Goal: Transaction & Acquisition: Obtain resource

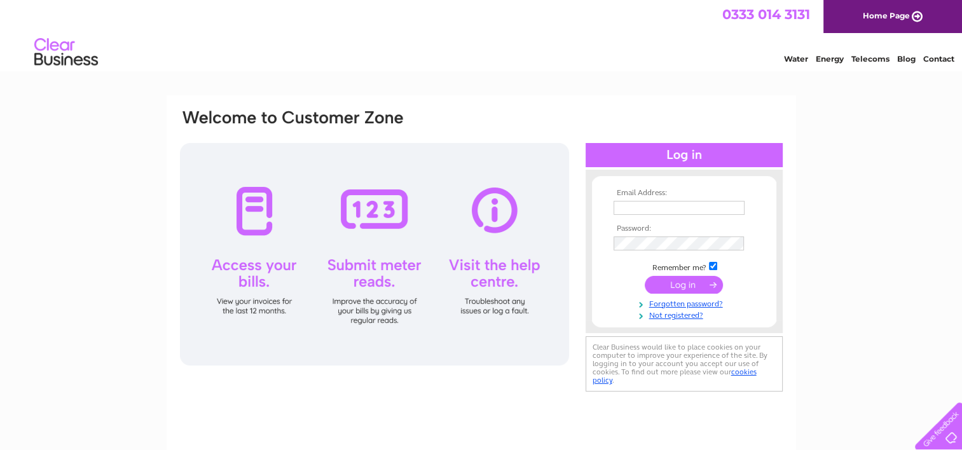
click at [698, 209] on input "text" at bounding box center [679, 208] width 131 height 14
type input "[EMAIL_ADDRESS][PERSON_NAME][DOMAIN_NAME]"
click at [677, 285] on input "submit" at bounding box center [684, 286] width 78 height 18
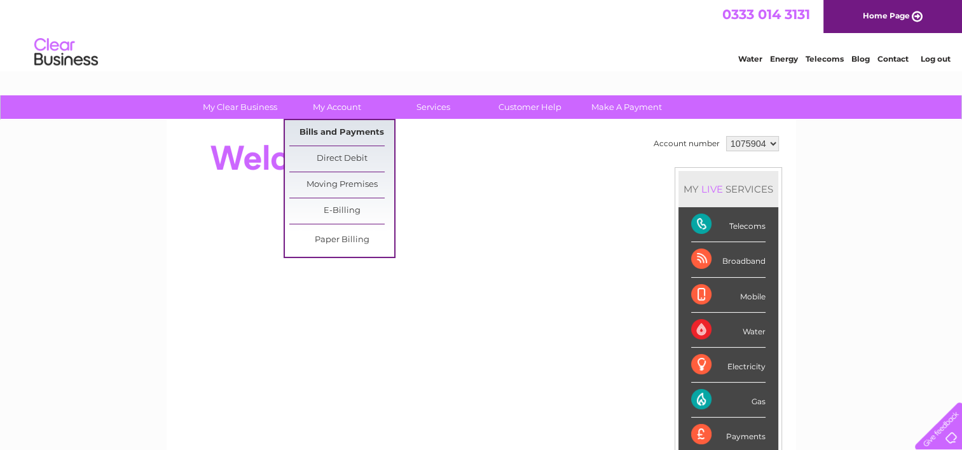
click at [321, 128] on link "Bills and Payments" at bounding box center [341, 132] width 105 height 25
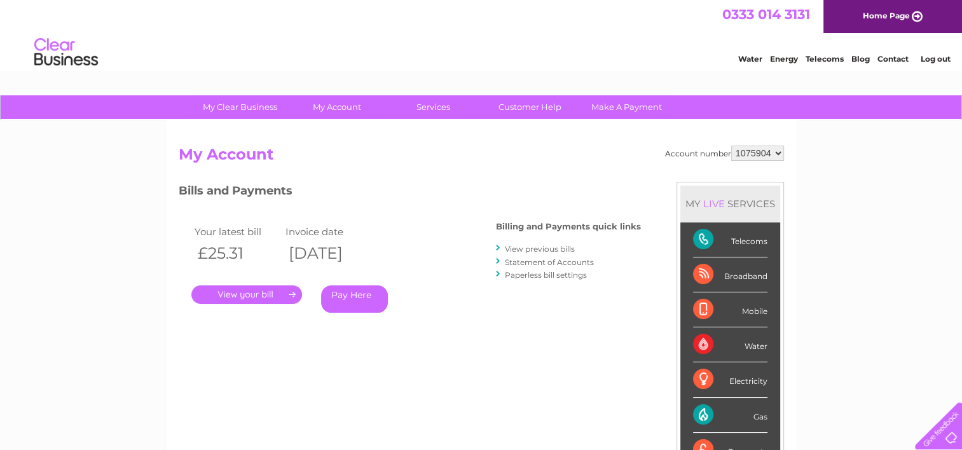
click at [260, 293] on link "." at bounding box center [246, 295] width 111 height 18
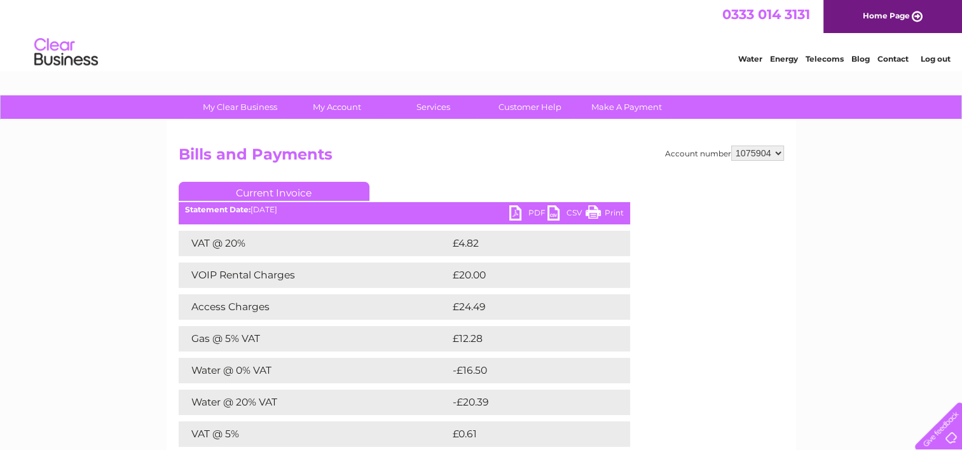
click at [532, 210] on link "PDF" at bounding box center [529, 214] width 38 height 18
